Goal: Task Accomplishment & Management: Manage account settings

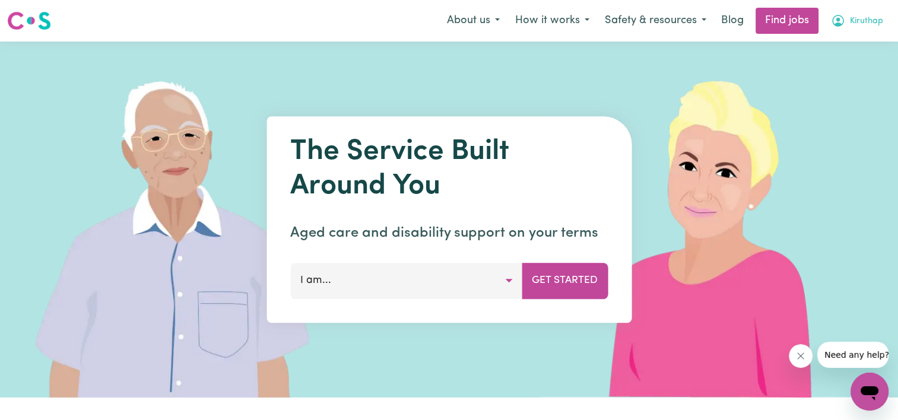
click at [870, 19] on span "Kiruthap" at bounding box center [866, 21] width 33 height 13
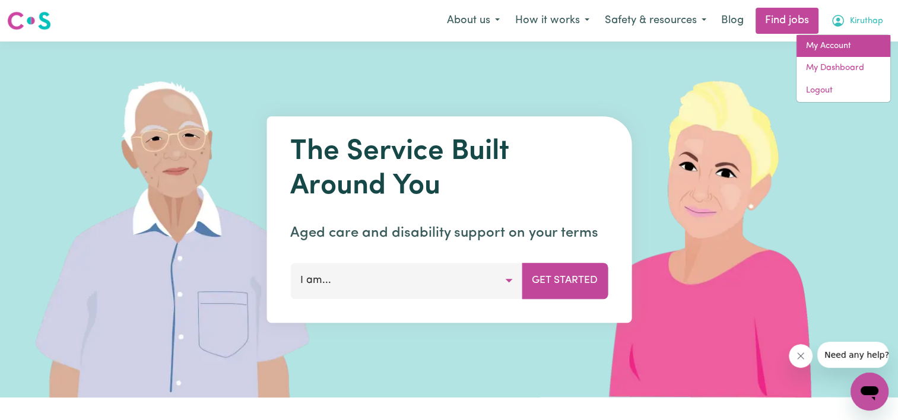
click at [847, 44] on link "My Account" at bounding box center [844, 46] width 94 height 23
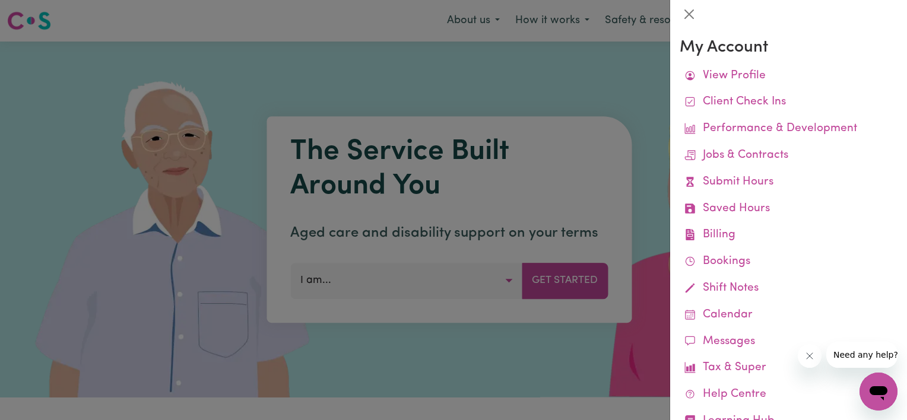
click at [564, 60] on div at bounding box center [453, 210] width 907 height 420
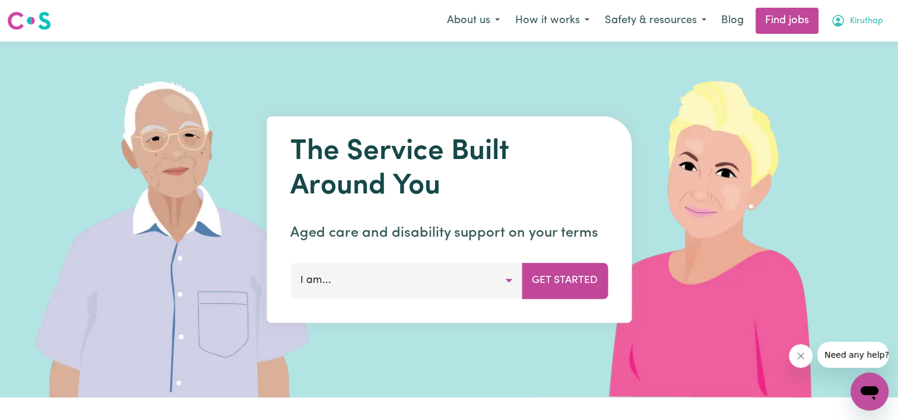
click at [870, 29] on button "Kiruthap" at bounding box center [857, 20] width 68 height 25
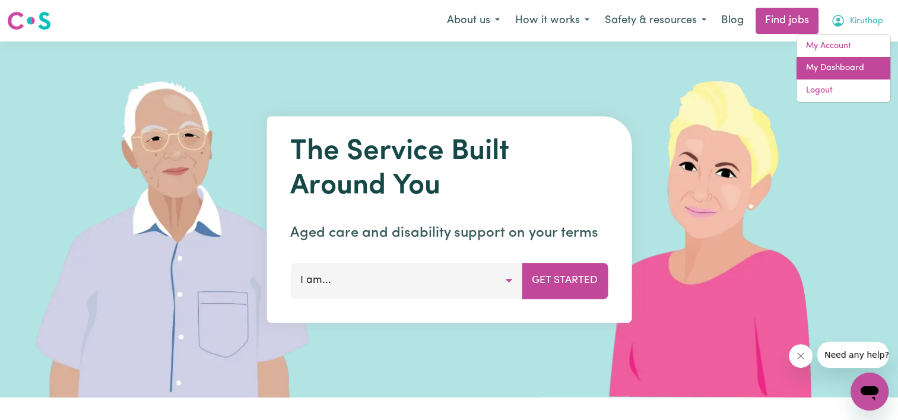
click at [841, 74] on link "My Dashboard" at bounding box center [844, 68] width 94 height 23
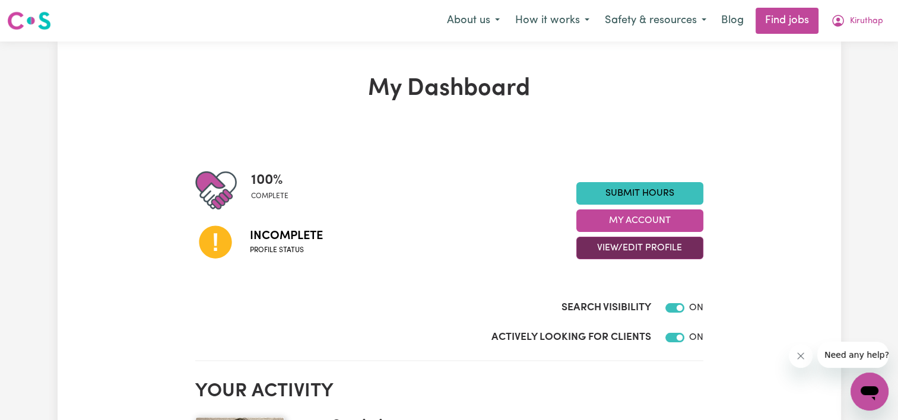
click at [663, 245] on button "View/Edit Profile" at bounding box center [639, 248] width 127 height 23
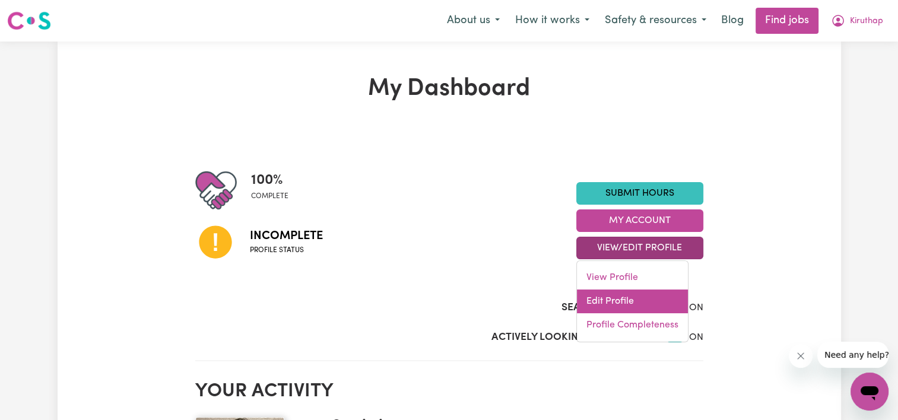
click at [651, 302] on link "Edit Profile" at bounding box center [632, 302] width 111 height 24
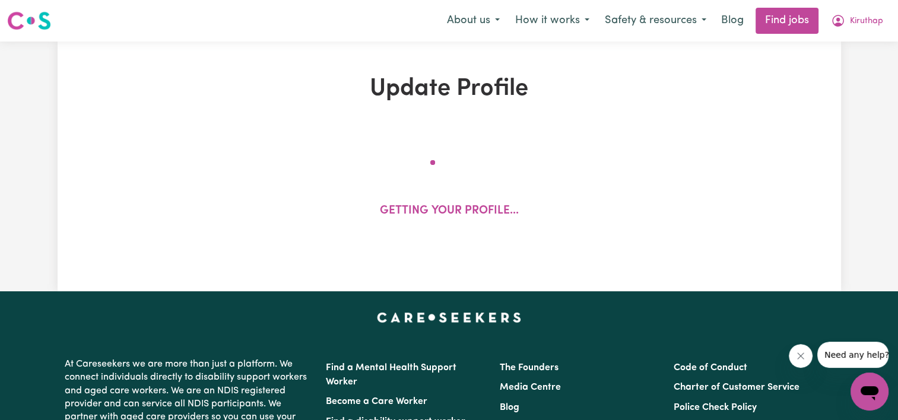
select select "[DEMOGRAPHIC_DATA]"
select select "[DEMOGRAPHIC_DATA] Citizen"
select select "Studying a healthcare related degree or qualification"
select select "50"
select select "65"
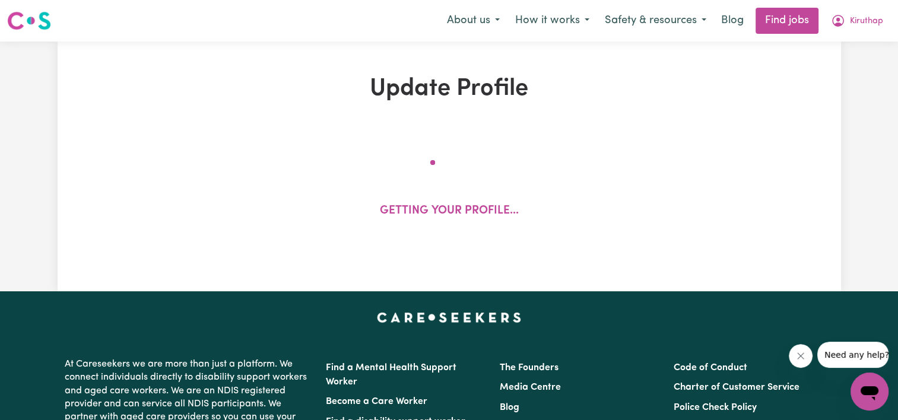
select select "75"
select select "100"
